Goal: Navigation & Orientation: Find specific page/section

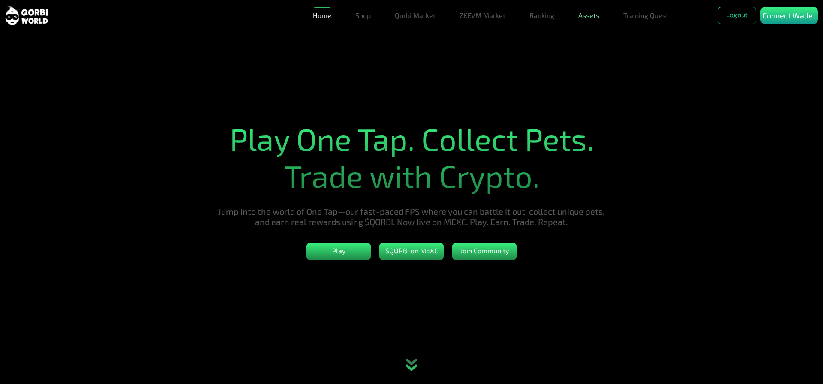
click at [589, 13] on link "Assets" at bounding box center [589, 15] width 28 height 17
click at [585, 37] on link "Assets" at bounding box center [589, 32] width 28 height 17
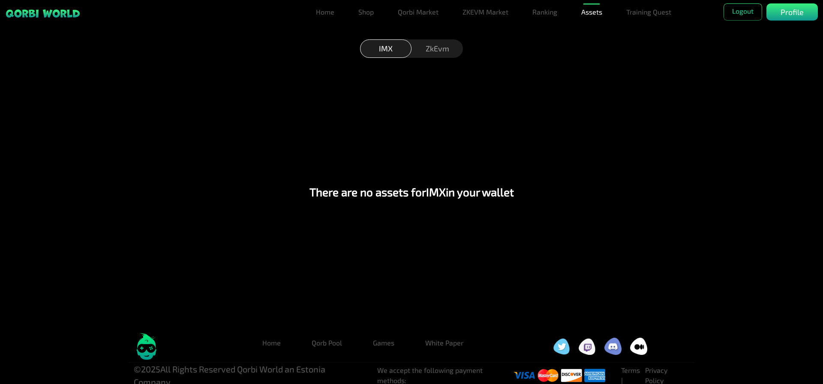
click at [432, 51] on div "ZkEvm" at bounding box center [437, 48] width 51 height 18
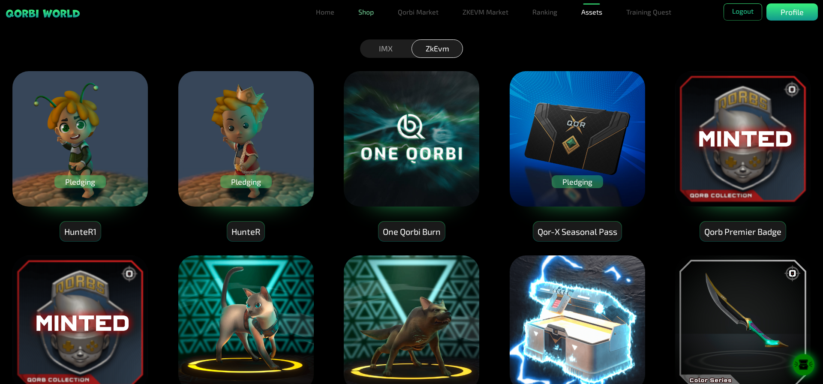
click at [365, 16] on link "Shop" at bounding box center [366, 11] width 22 height 17
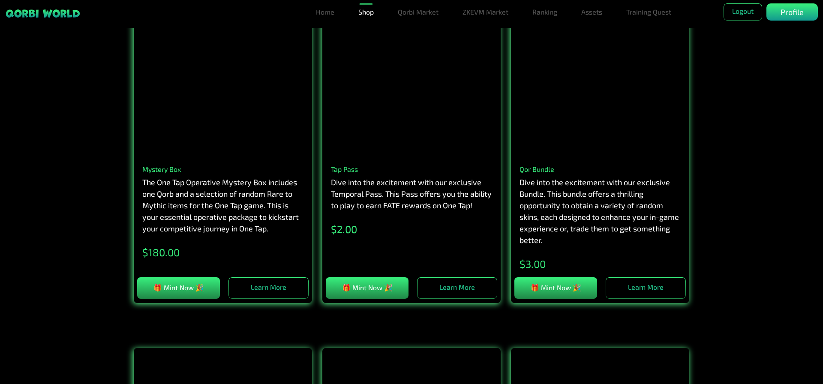
scroll to position [129, 0]
